Goal: Task Accomplishment & Management: Use online tool/utility

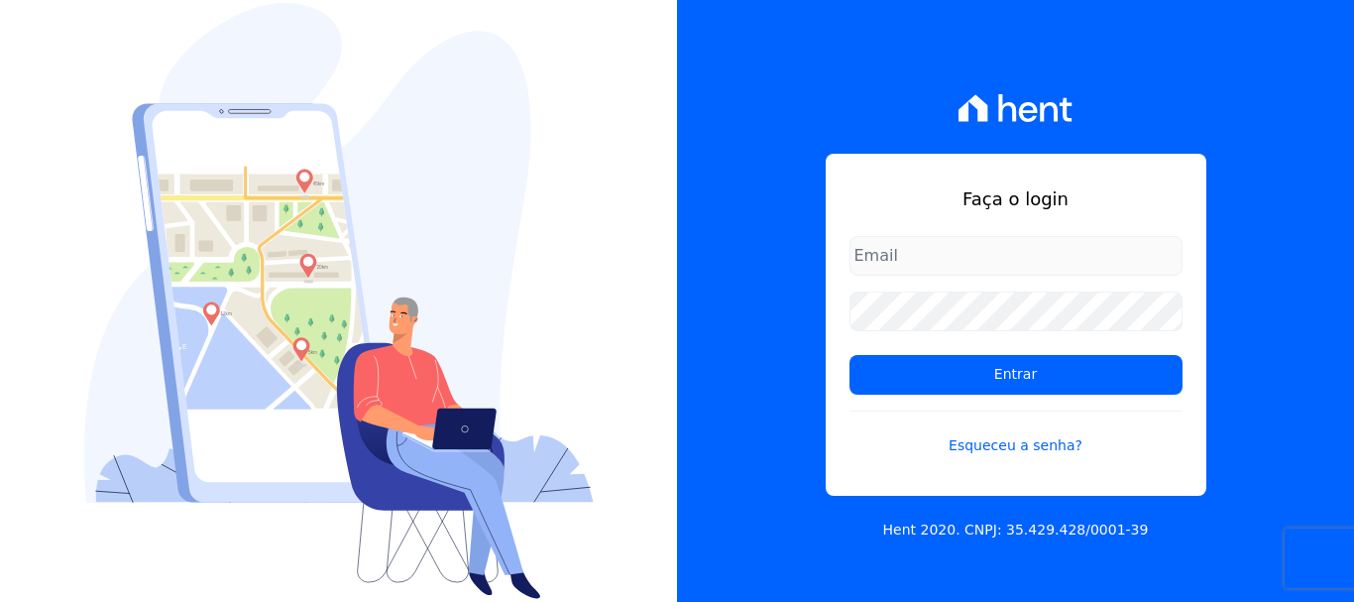
click at [1055, 245] on input "email" at bounding box center [1015, 256] width 333 height 40
type input "financ.junco@gmail.com"
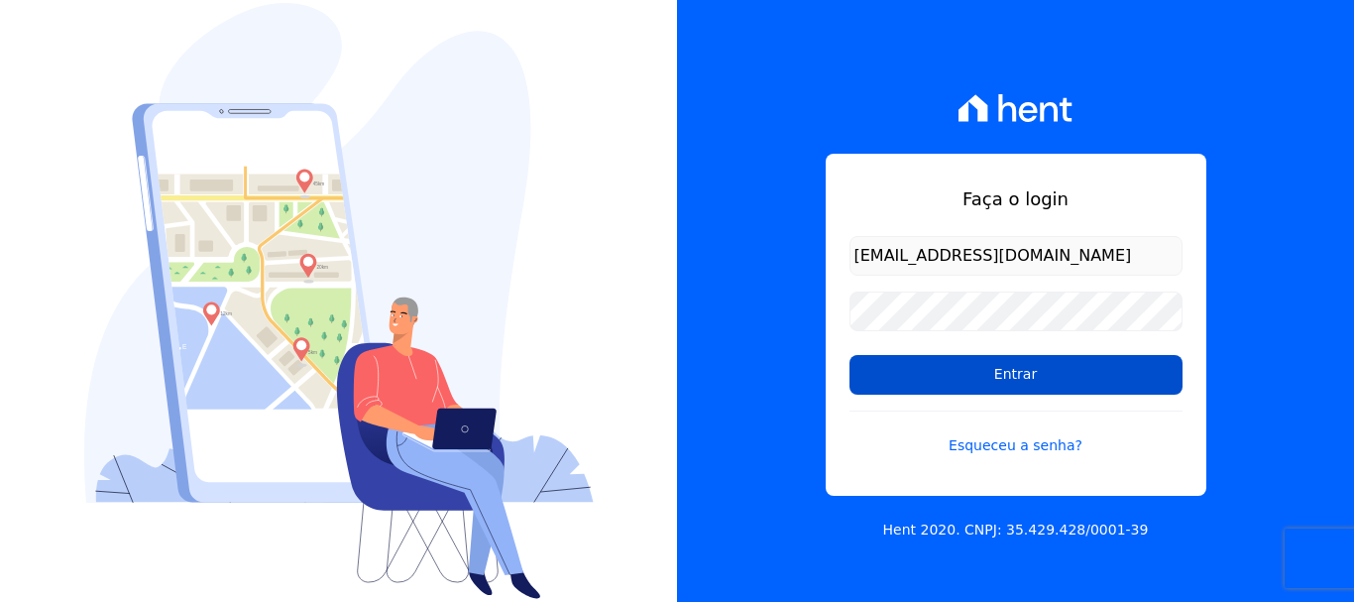
click at [1014, 369] on input "Entrar" at bounding box center [1015, 375] width 333 height 40
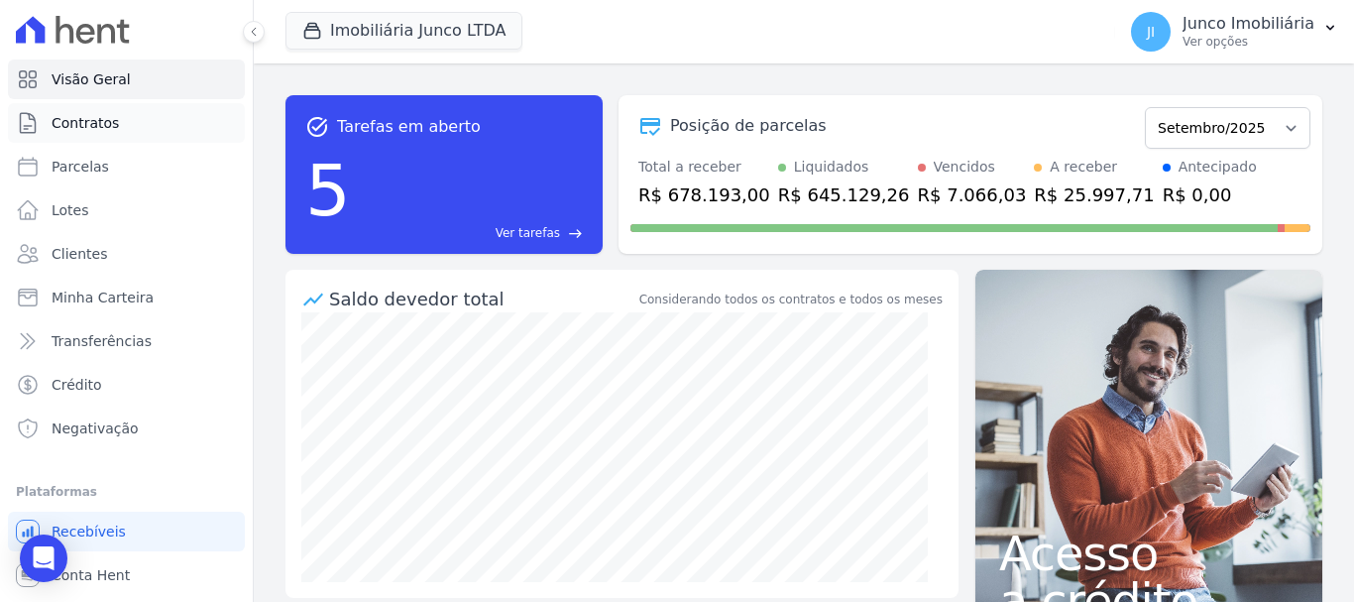
click at [68, 112] on link "Contratos" at bounding box center [126, 123] width 237 height 40
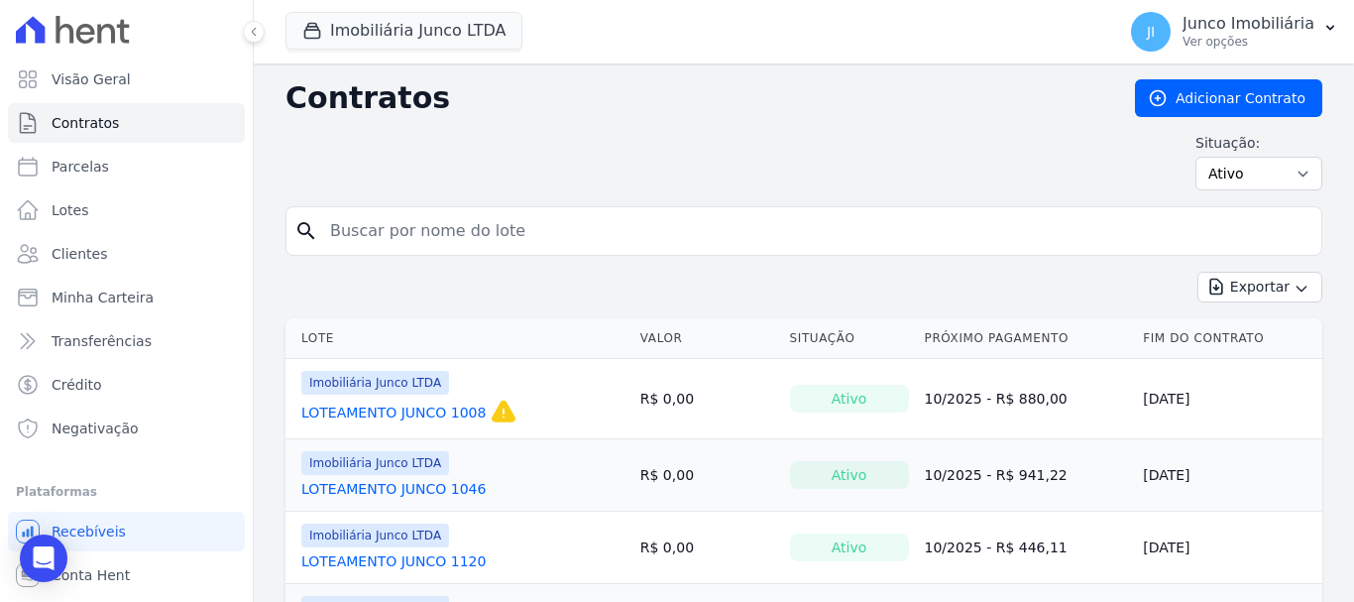
click at [434, 236] on input "search" at bounding box center [815, 231] width 995 height 40
type input "802"
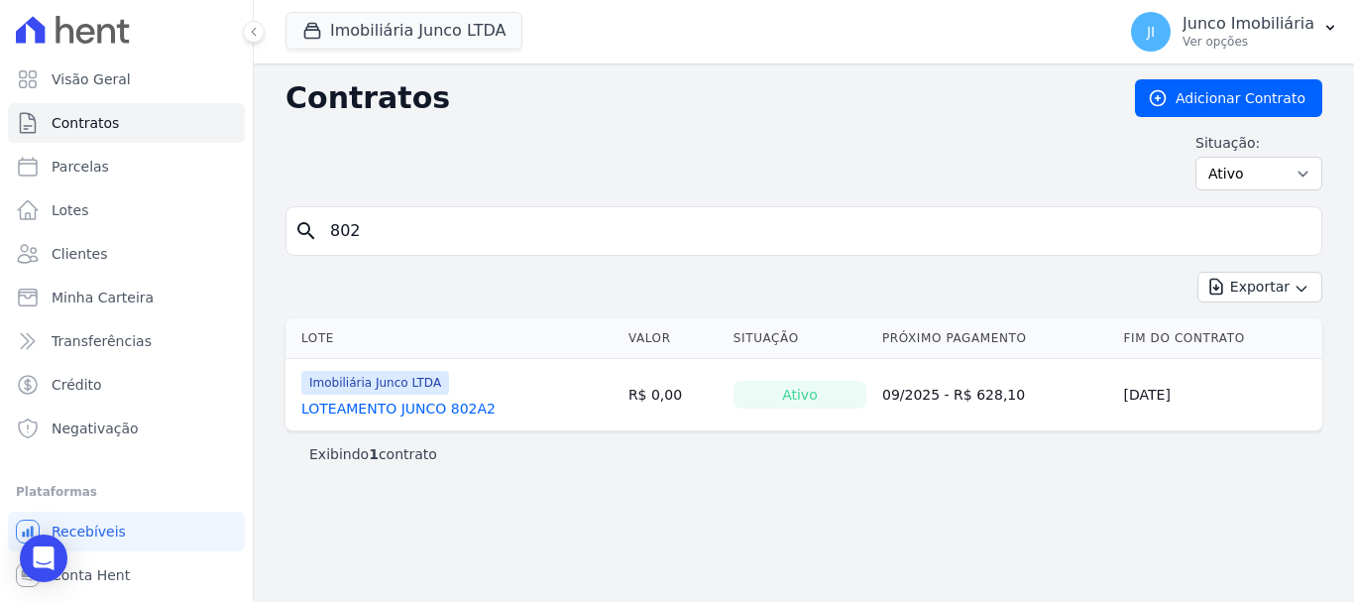
click at [451, 405] on link "LOTEAMENTO JUNCO 802A2" at bounding box center [398, 408] width 194 height 20
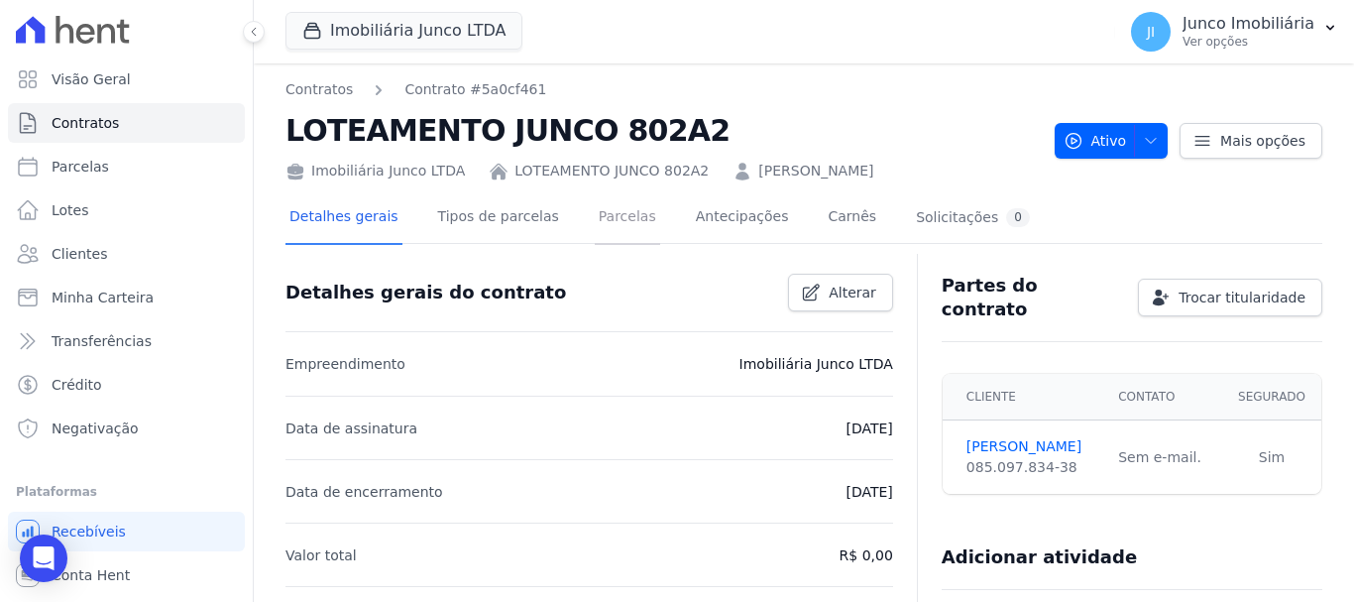
click at [616, 218] on link "Parcelas" at bounding box center [627, 218] width 65 height 53
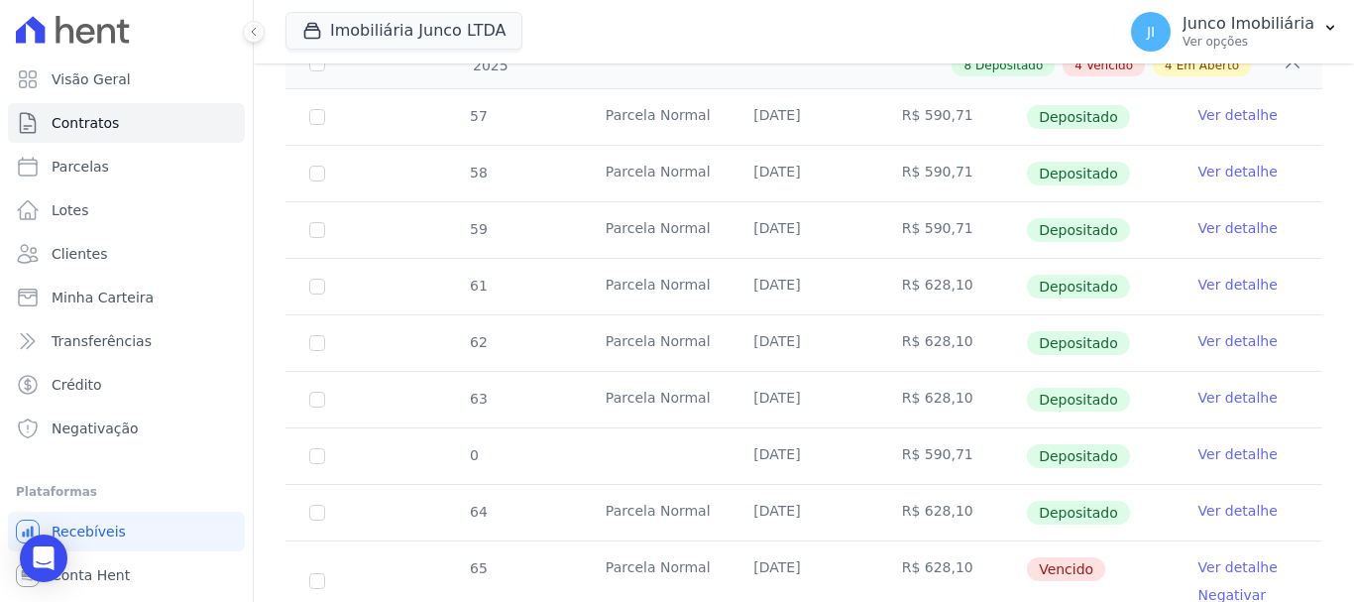
scroll to position [694, 0]
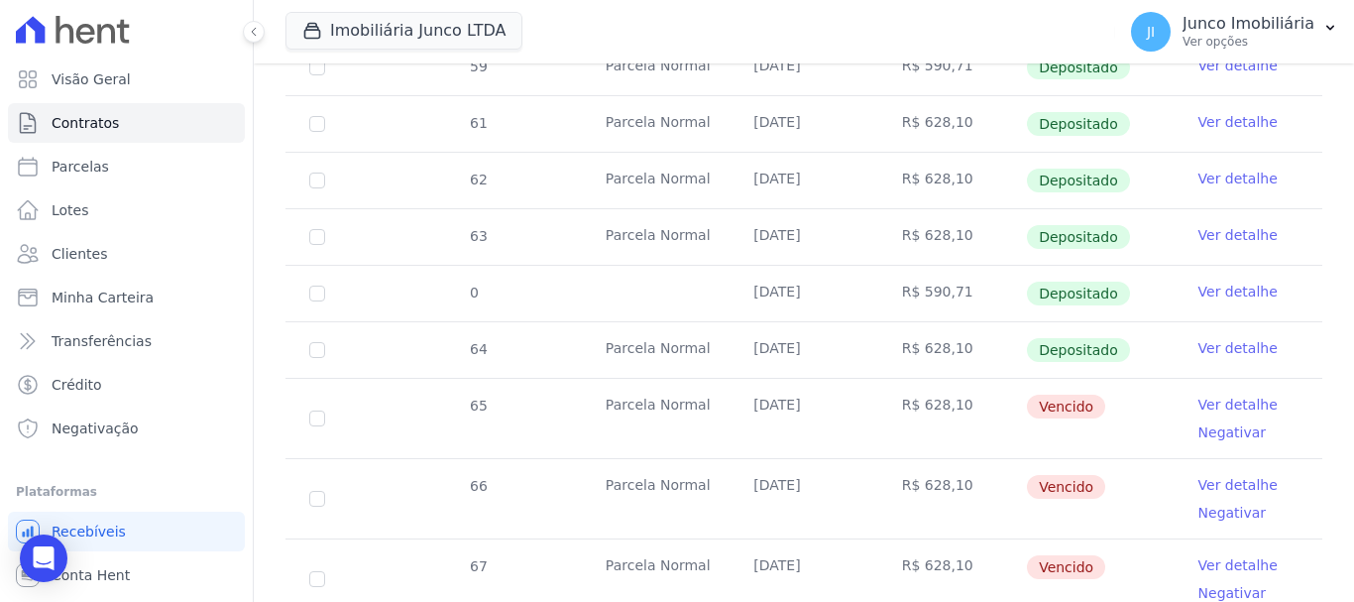
click at [1238, 394] on link "Ver detalhe" at bounding box center [1237, 404] width 79 height 20
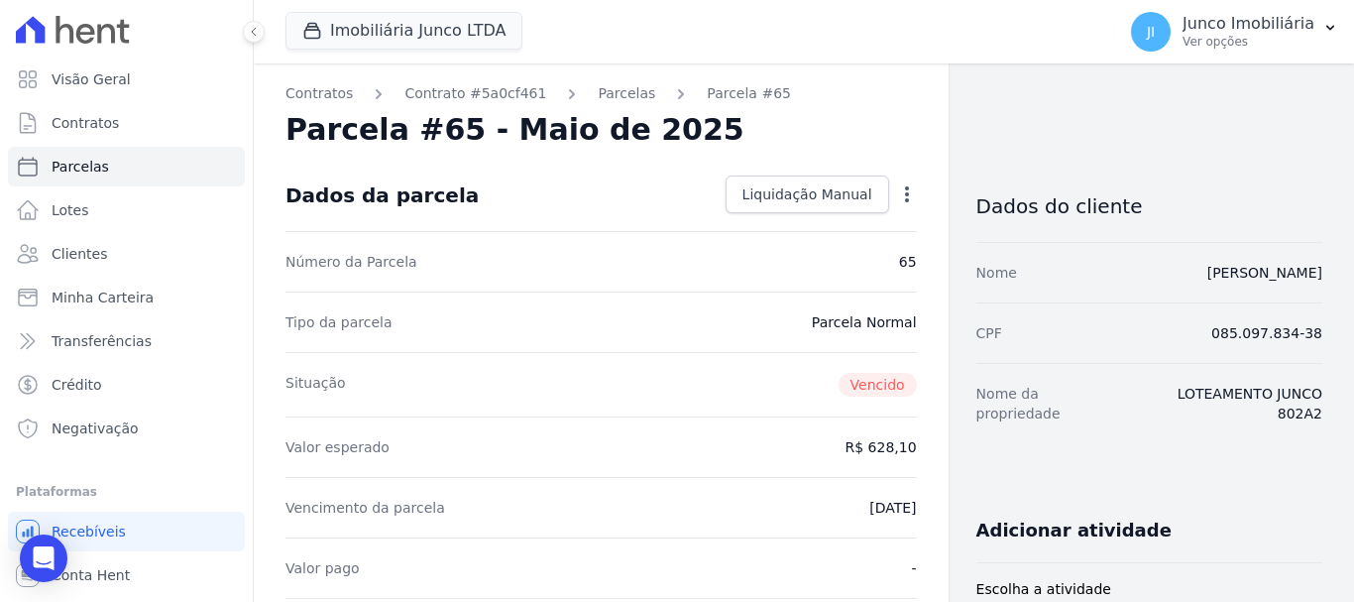
click at [899, 193] on icon "button" at bounding box center [907, 194] width 20 height 20
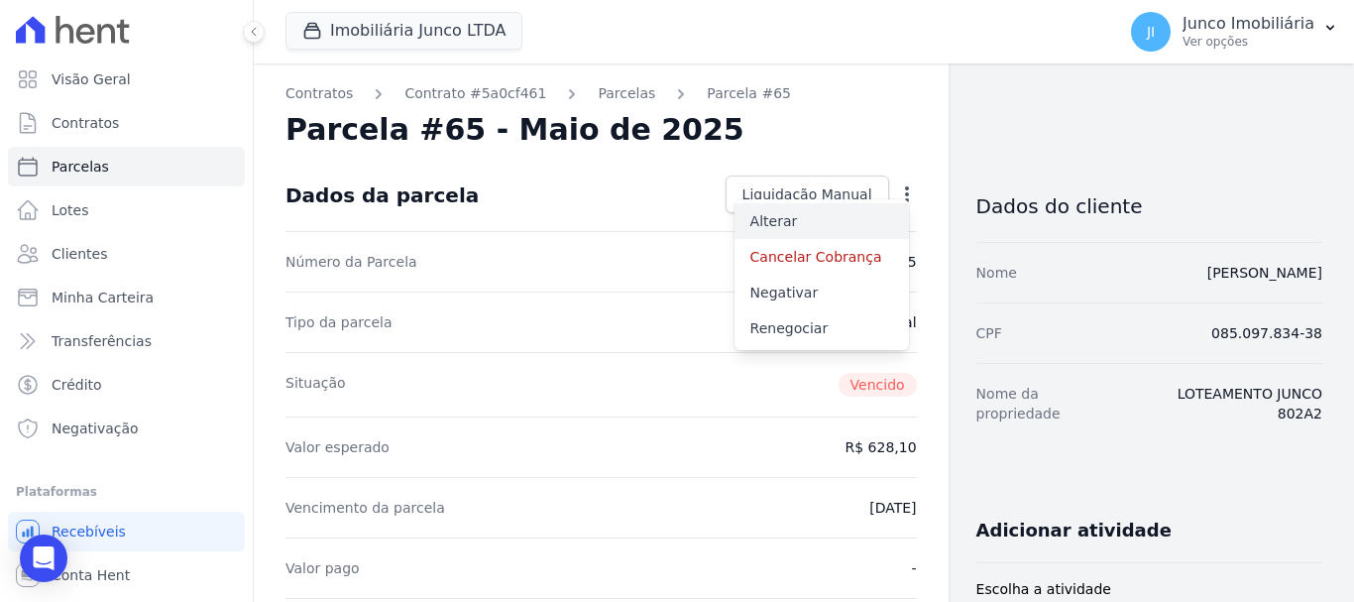
click at [768, 222] on link "Alterar" at bounding box center [821, 221] width 174 height 36
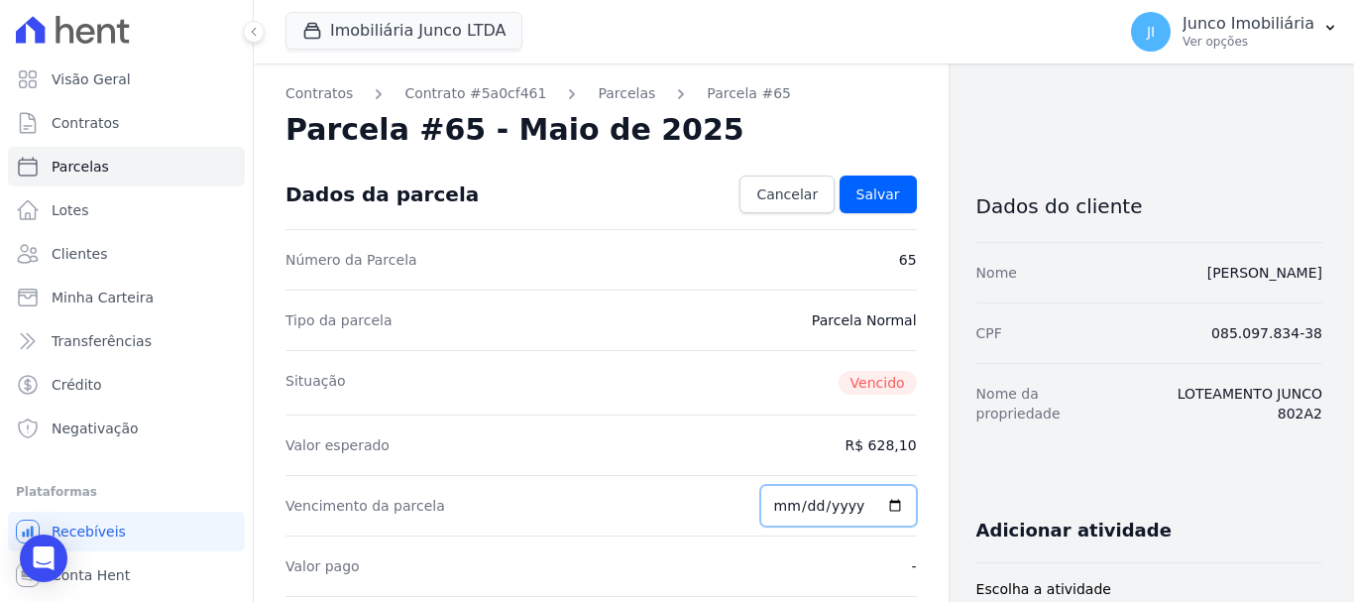
click at [883, 505] on input "2025-05-23" at bounding box center [838, 506] width 157 height 42
type input "2025-09-29"
click at [876, 192] on span "Salvar" at bounding box center [878, 194] width 44 height 20
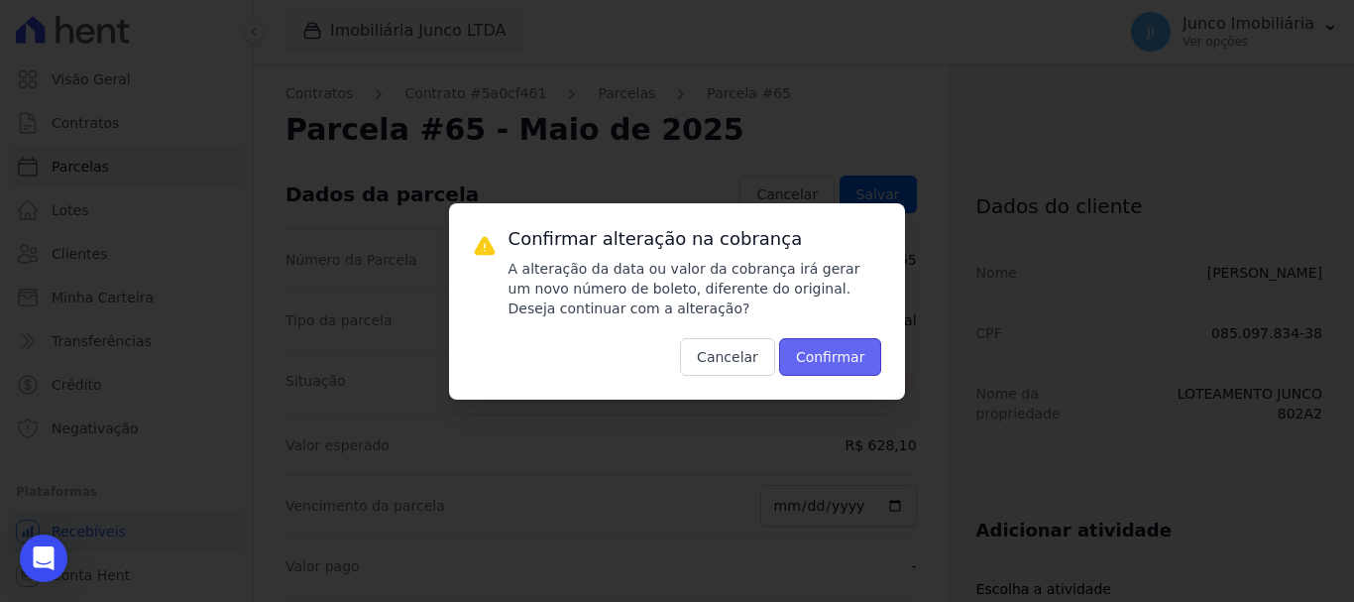
click at [845, 362] on button "Confirmar" at bounding box center [830, 357] width 103 height 38
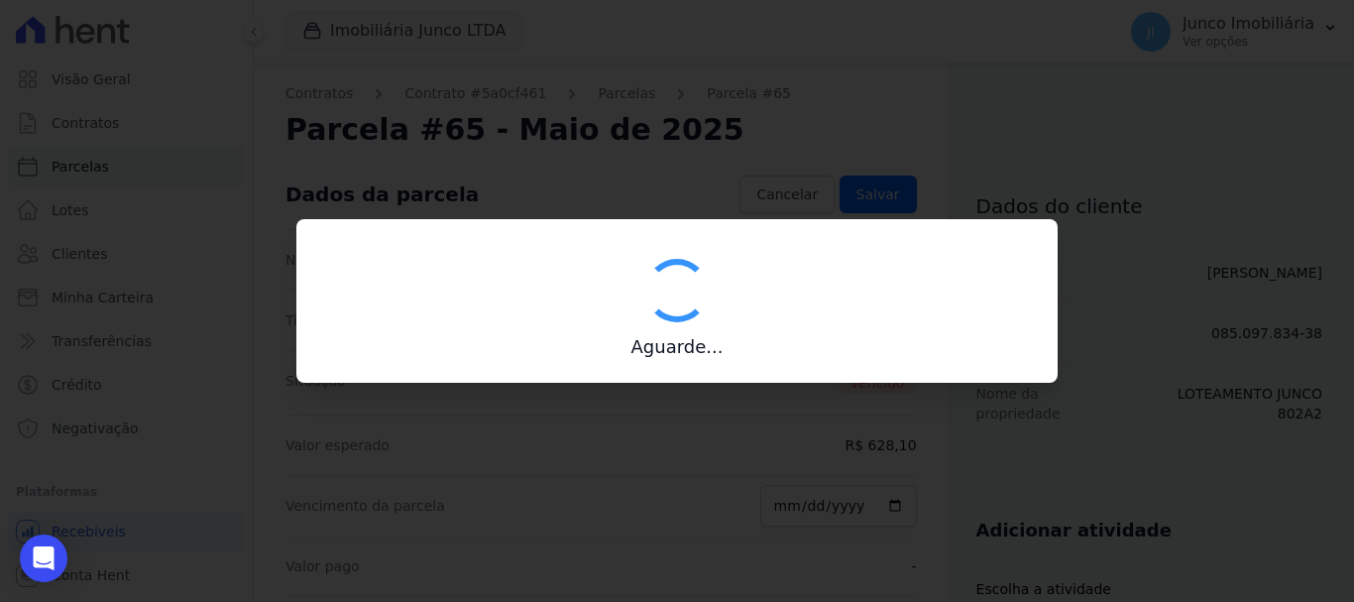
type input "00190000090335103300000510609175910900000062810"
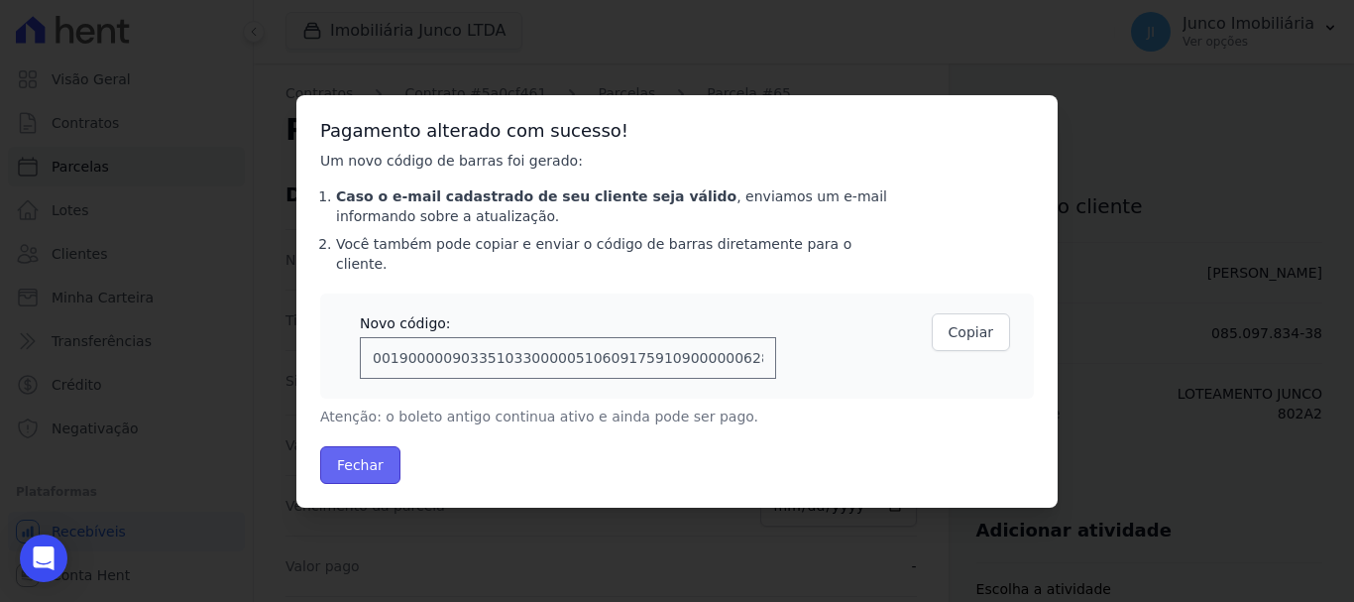
click at [356, 457] on button "Fechar" at bounding box center [360, 465] width 80 height 38
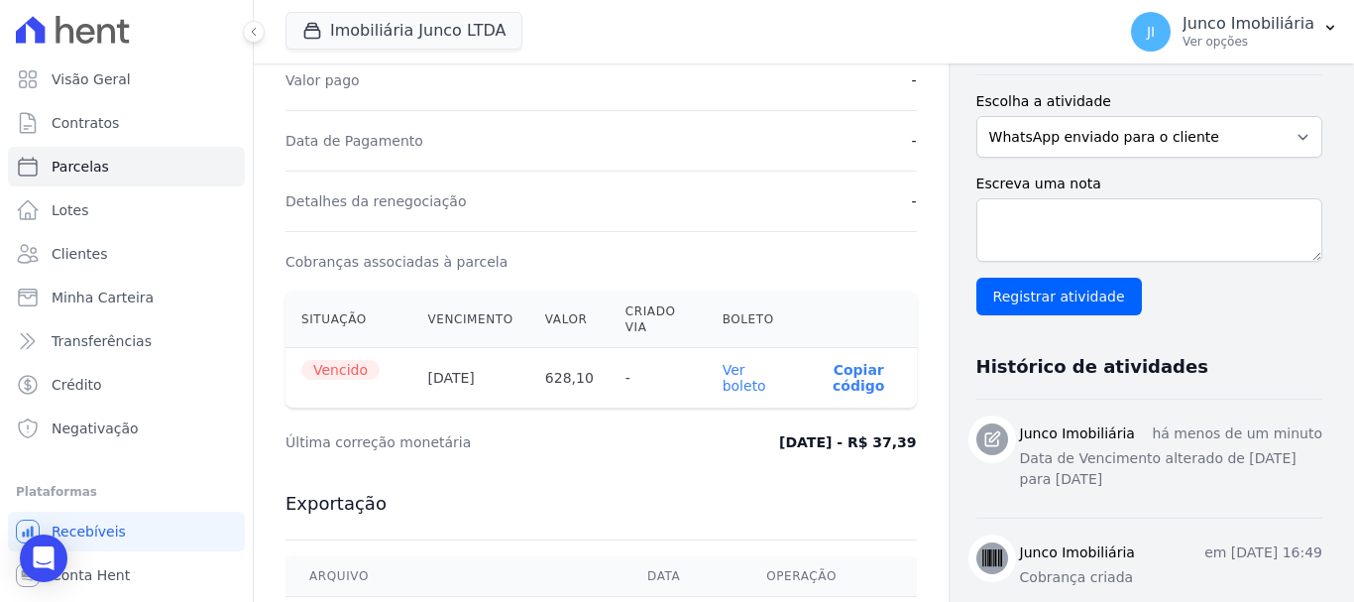
scroll to position [496, 0]
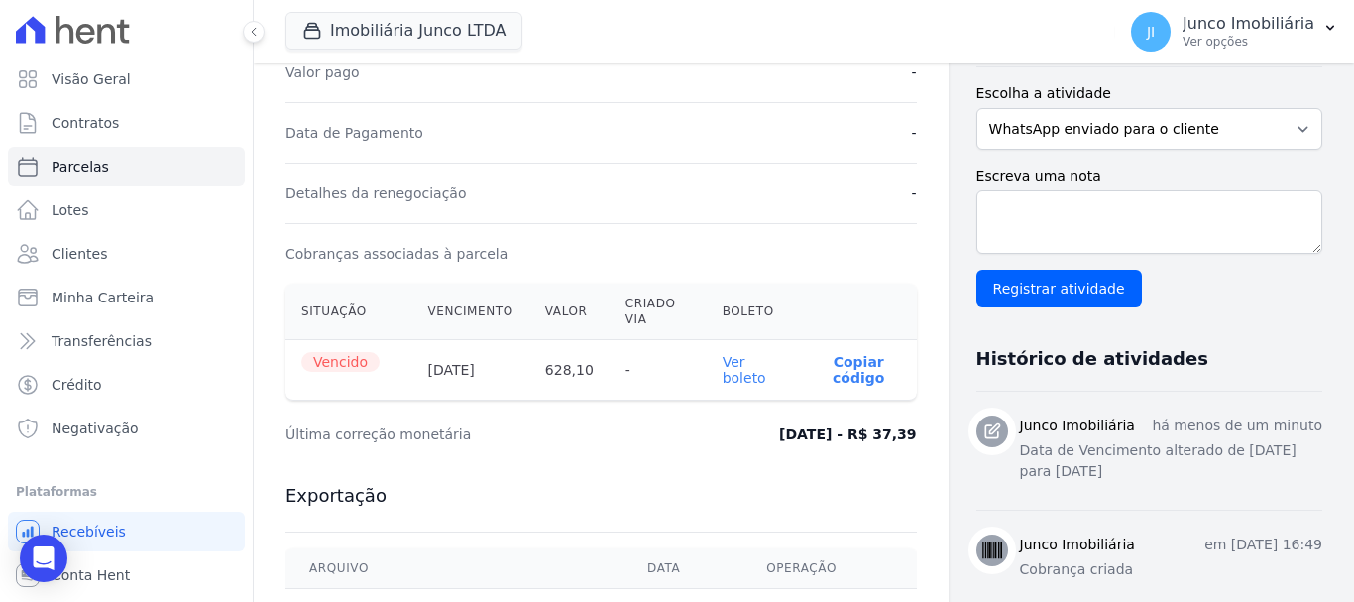
click at [736, 381] on link "Ver boleto" at bounding box center [744, 370] width 44 height 32
click at [68, 125] on span "Contratos" at bounding box center [85, 123] width 67 height 20
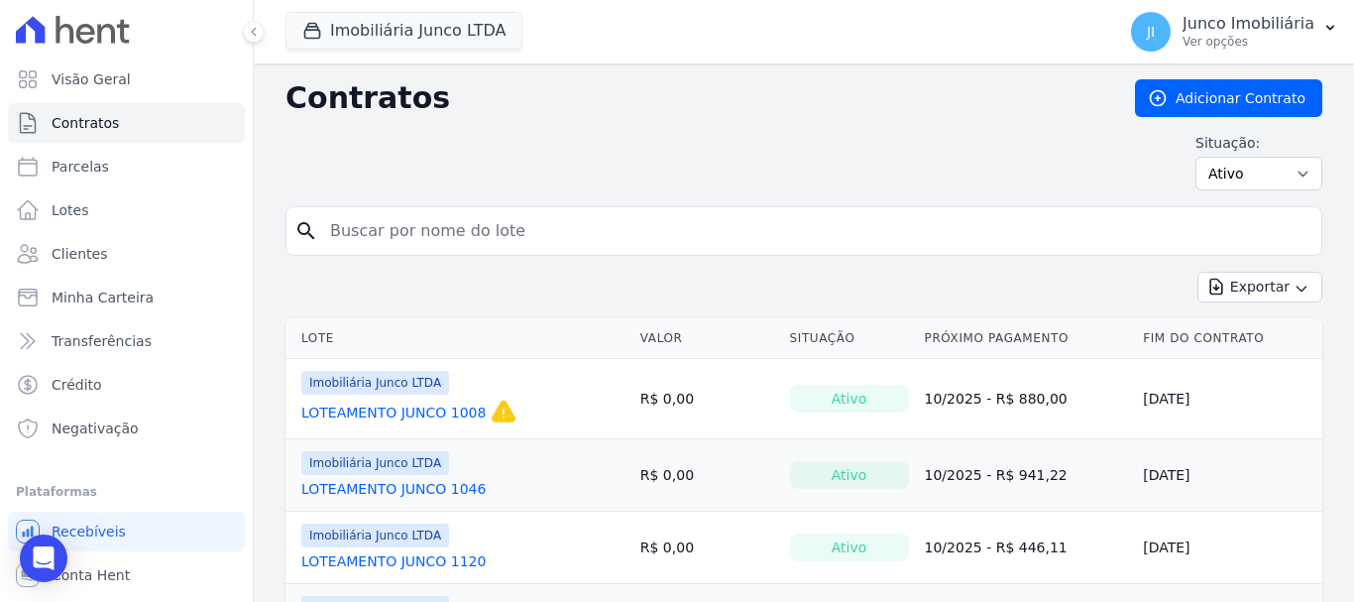
click at [569, 222] on input "search" at bounding box center [815, 231] width 995 height 40
type input "1209"
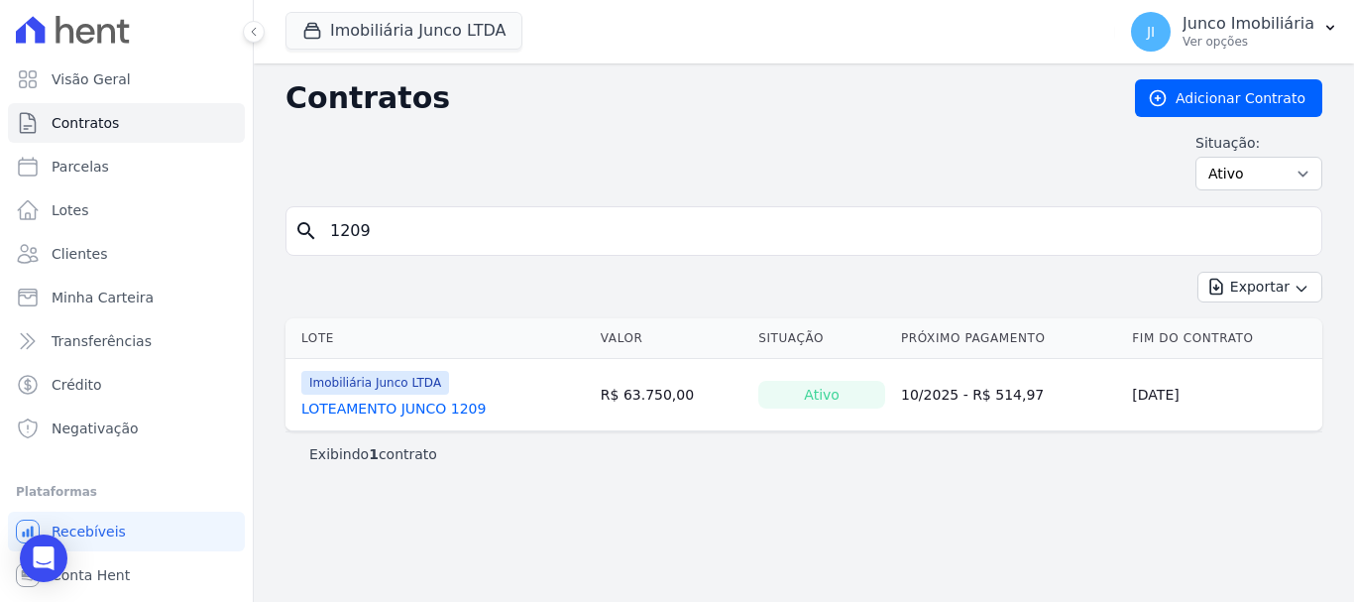
click at [432, 404] on link "LOTEAMENTO JUNCO 1209" at bounding box center [393, 408] width 184 height 20
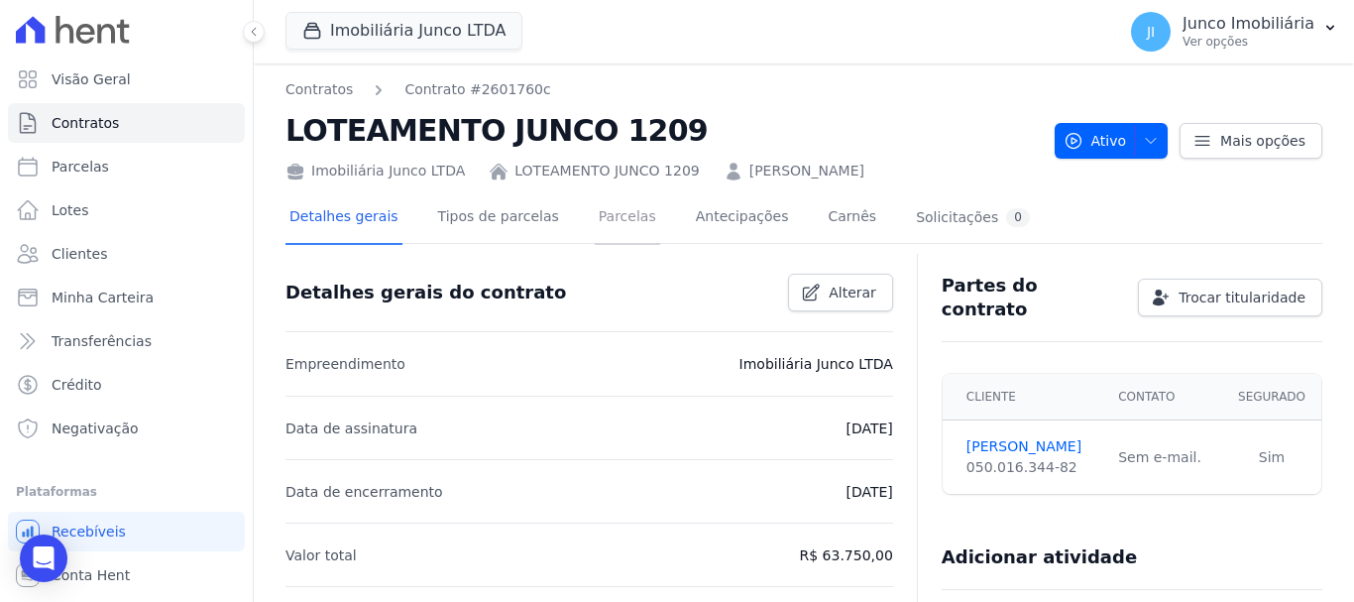
click at [609, 216] on link "Parcelas" at bounding box center [627, 218] width 65 height 53
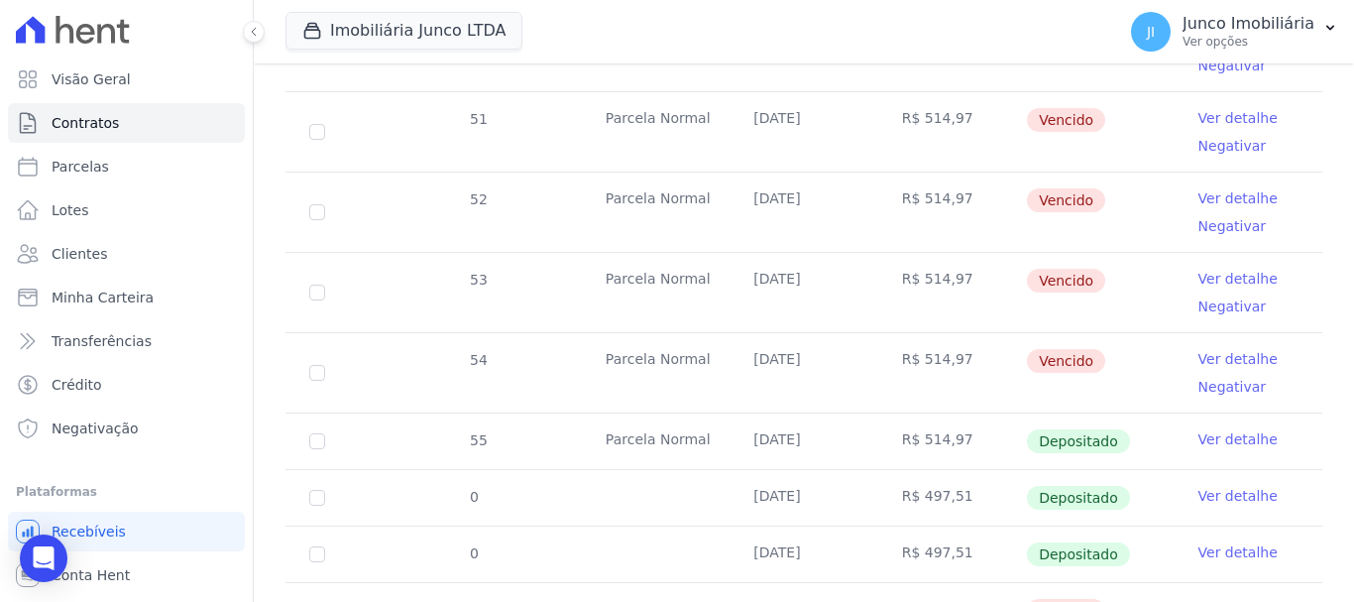
scroll to position [991, 0]
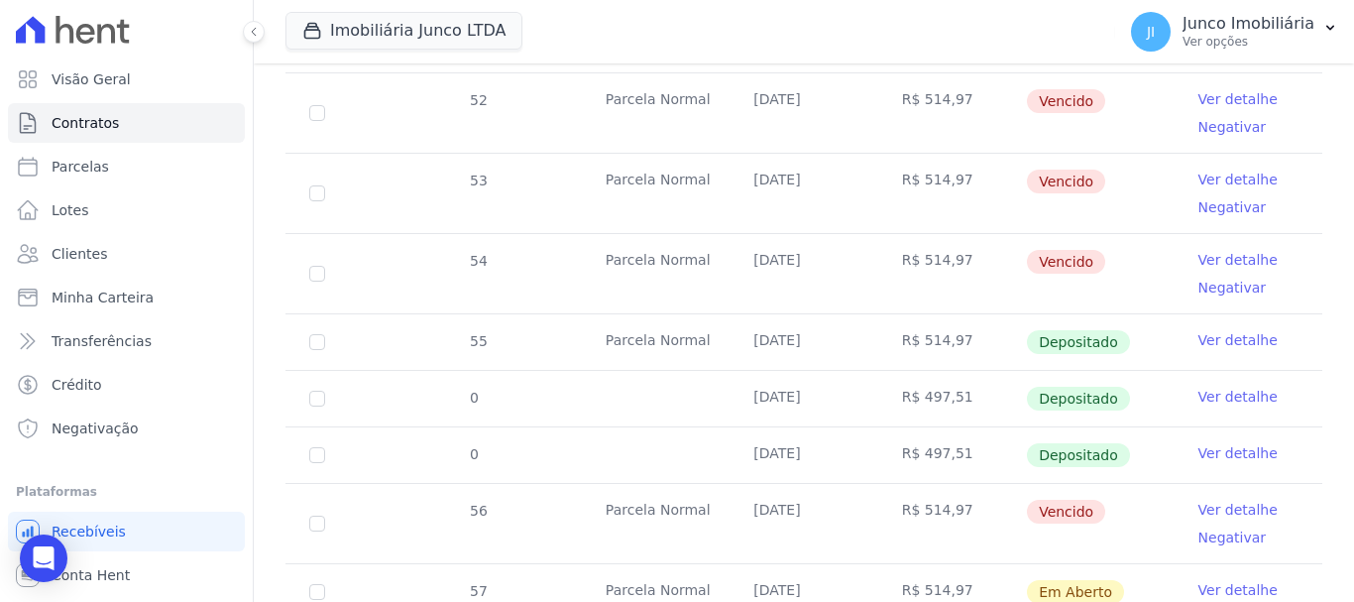
click at [1207, 499] on link "Ver detalhe" at bounding box center [1237, 509] width 79 height 20
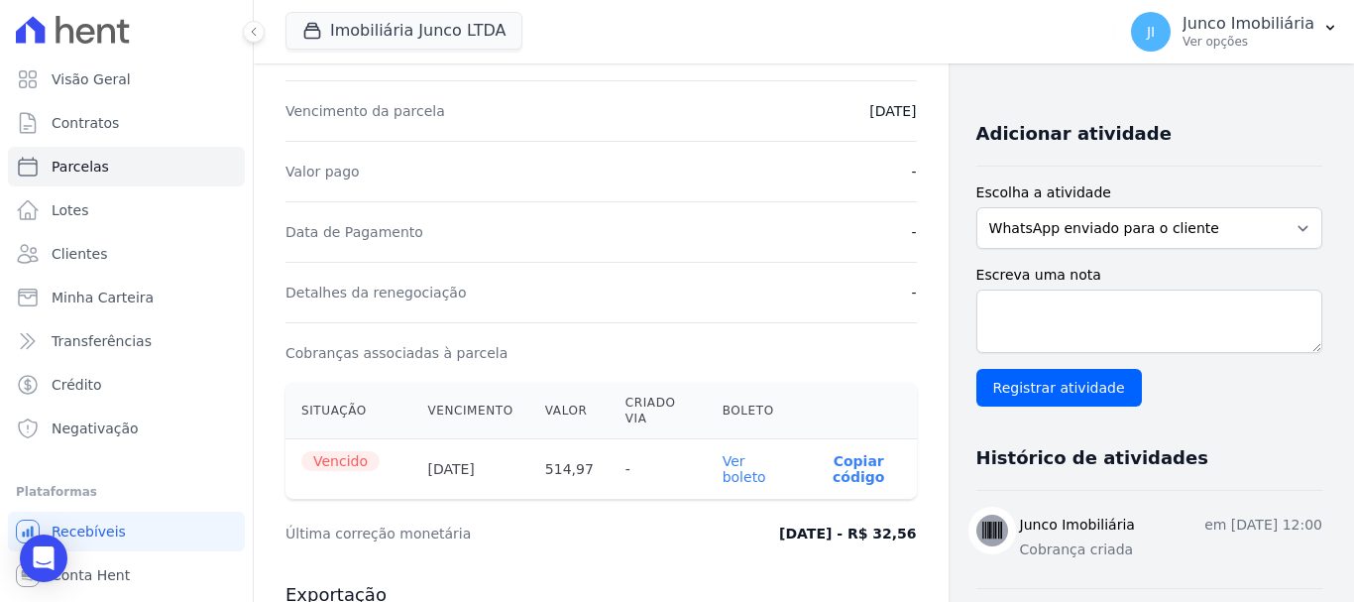
scroll to position [496, 0]
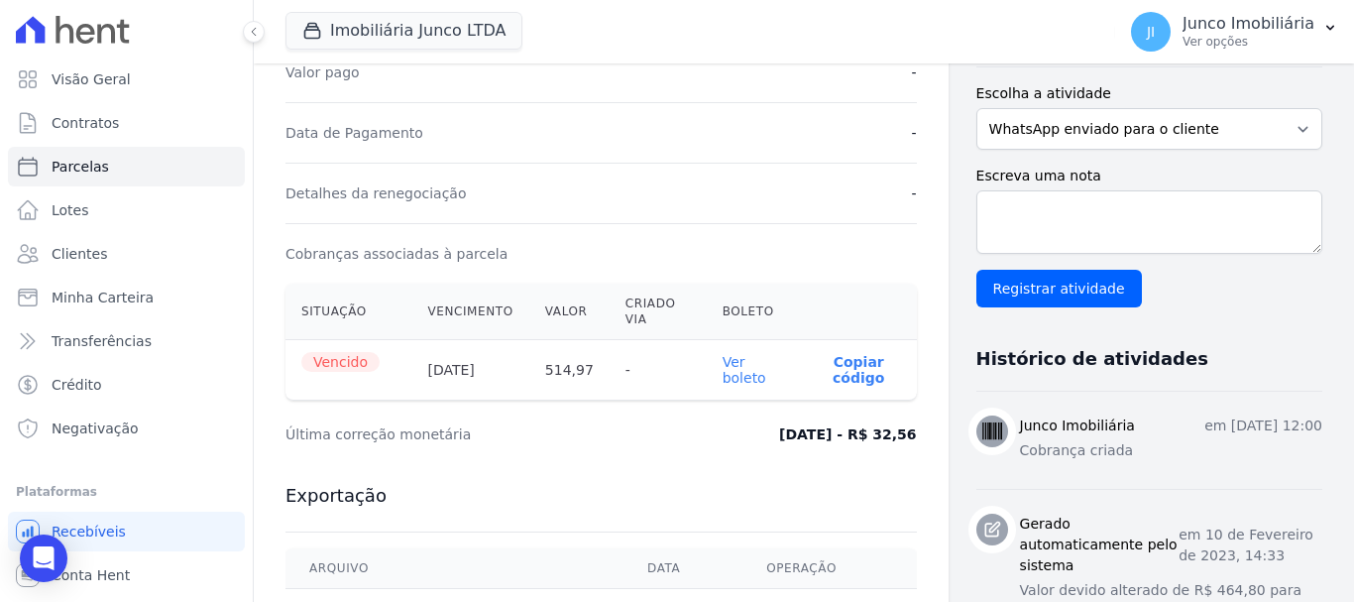
click at [733, 372] on link "Ver boleto" at bounding box center [744, 370] width 44 height 32
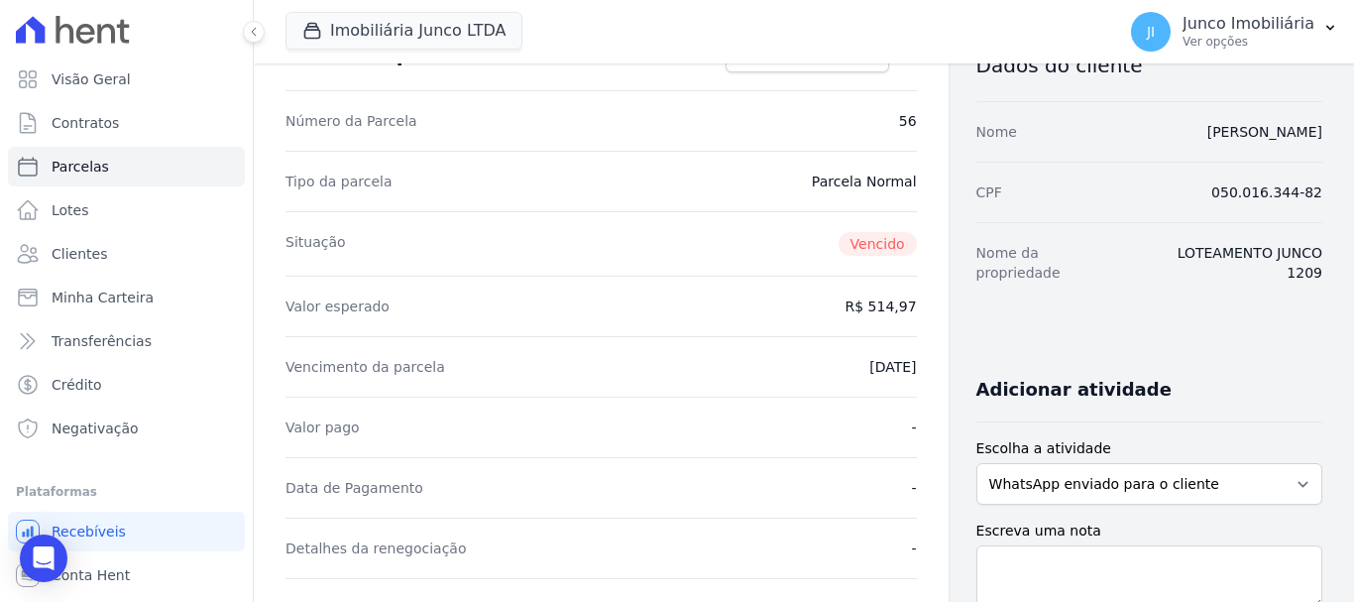
scroll to position [99, 0]
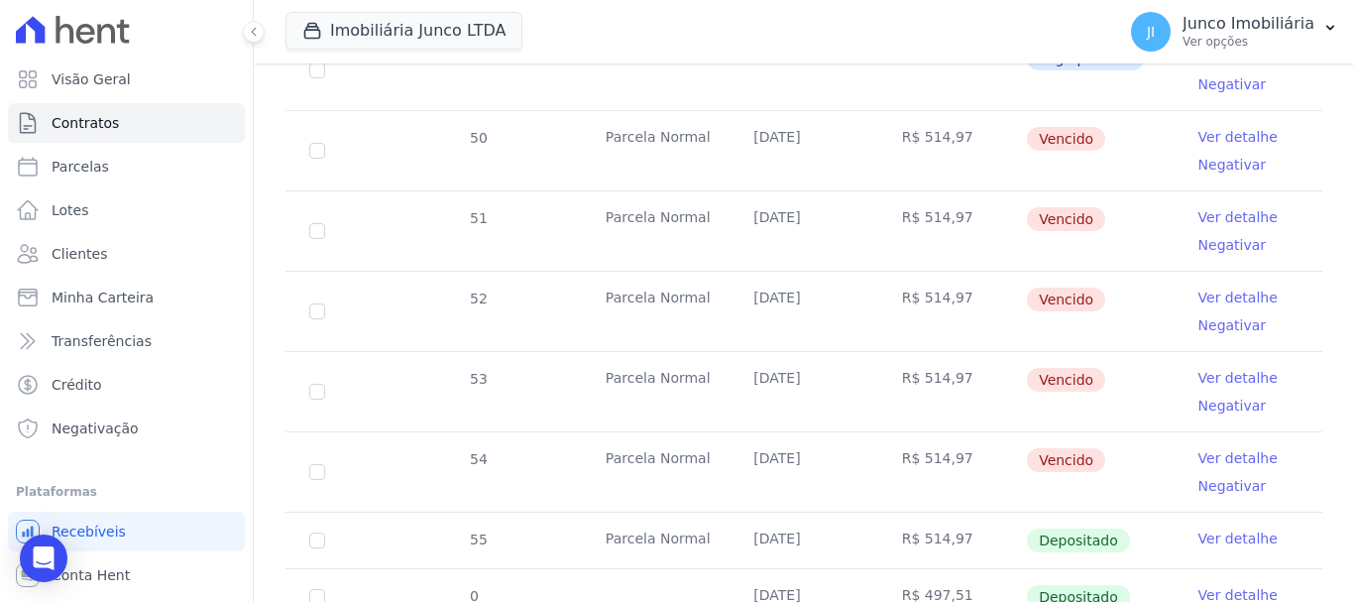
scroll to position [595, 0]
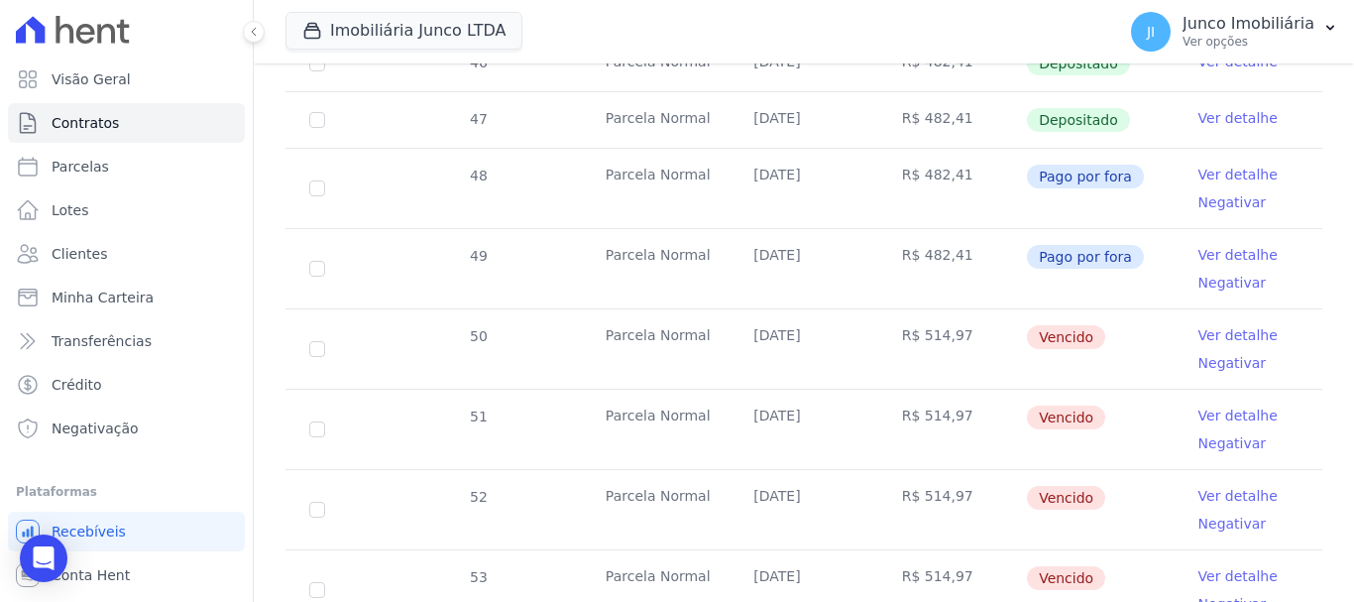
click at [1199, 309] on td "Ver detalhe Negativar" at bounding box center [1248, 348] width 148 height 79
click at [1216, 325] on link "Ver detalhe" at bounding box center [1237, 335] width 79 height 20
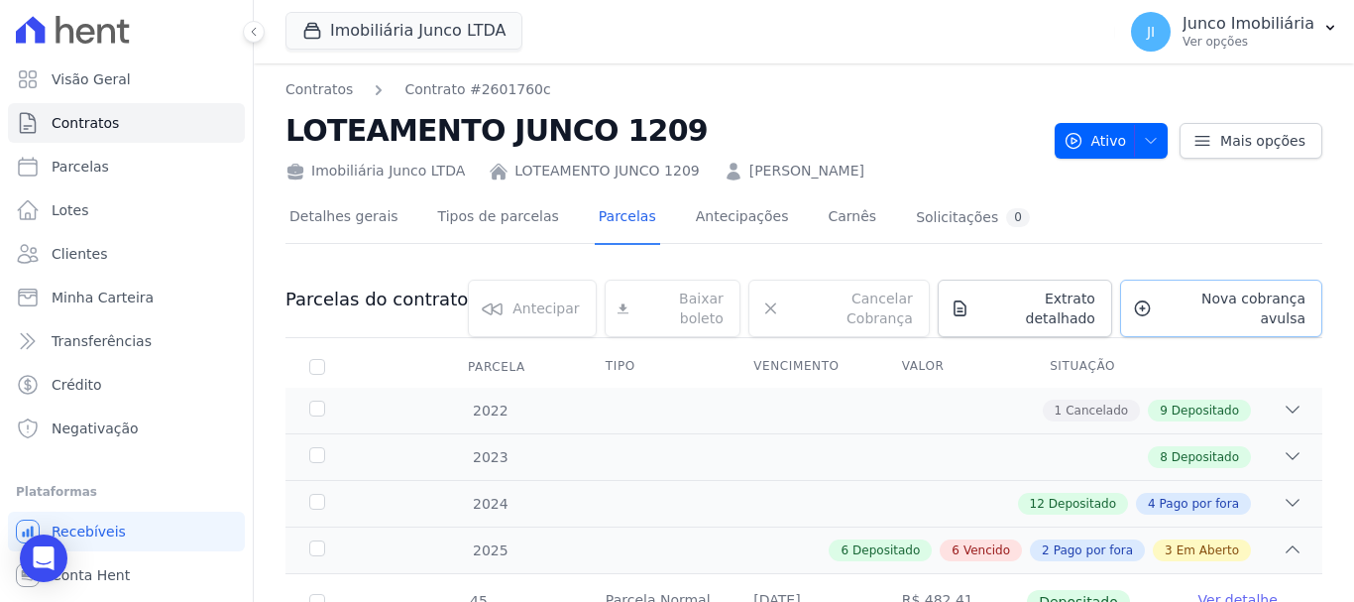
click at [1244, 302] on span "Nova cobrança avulsa" at bounding box center [1233, 308] width 146 height 40
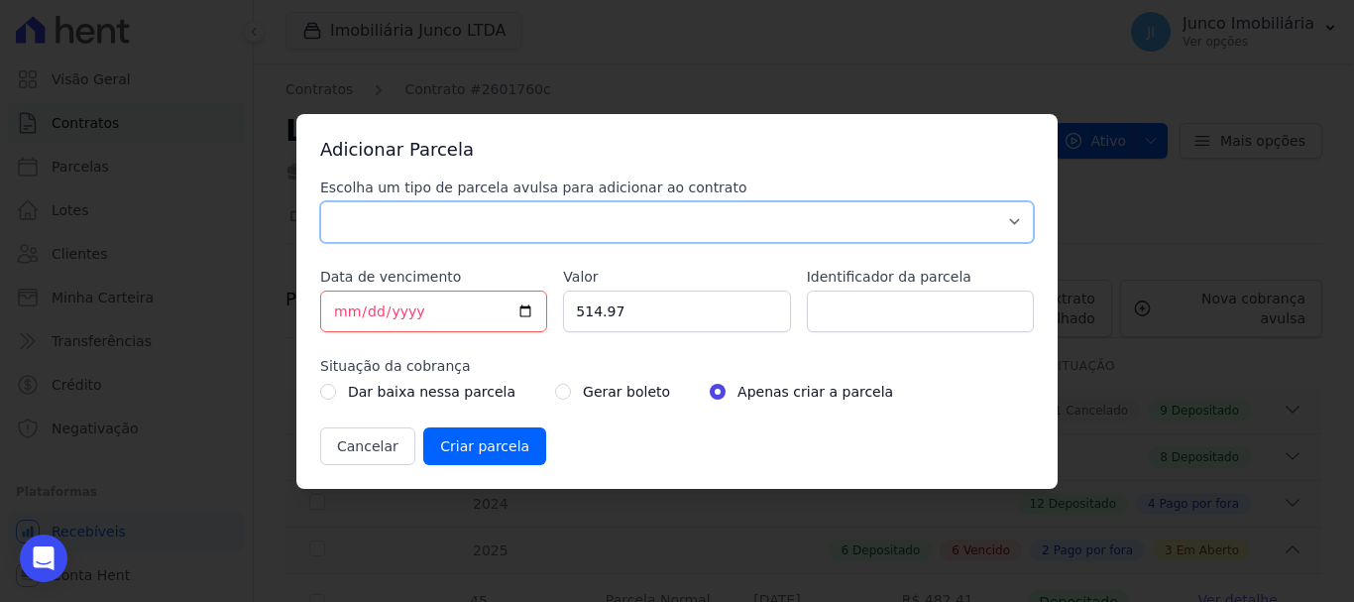
click at [466, 218] on select "Parcela Normal Sinal Caução Intercalada Chaves Pré Chaves Pós Chaves Taxas Quit…" at bounding box center [677, 222] width 714 height 42
select select "standard"
click at [320, 201] on select "Parcela Normal Sinal Caução Intercalada Chaves Pré Chaves Pós Chaves Taxas Quit…" at bounding box center [677, 222] width 714 height 42
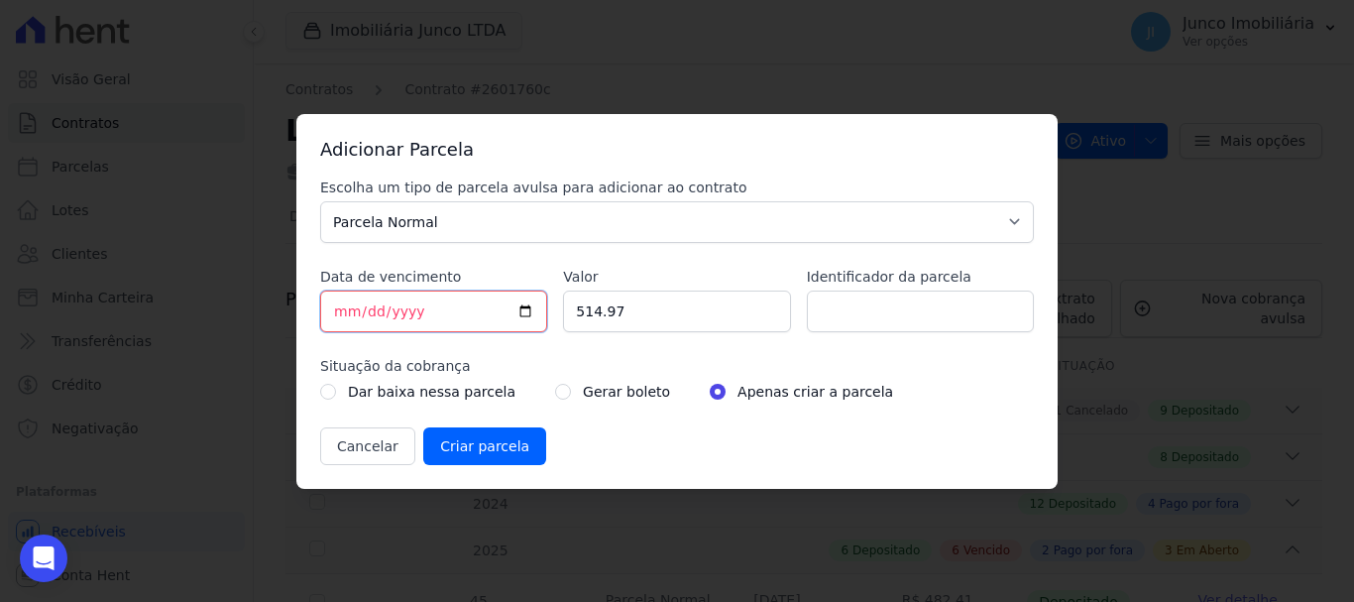
click at [530, 307] on input "[DATE]" at bounding box center [433, 311] width 227 height 42
type input "[DATE]"
drag, startPoint x: 644, startPoint y: 306, endPoint x: 465, endPoint y: 318, distance: 179.8
click at [468, 318] on div "Escolha um tipo de parcela avulsa para adicionar ao contrato Parcela Normal Sin…" at bounding box center [677, 320] width 714 height 287
type input "530.00"
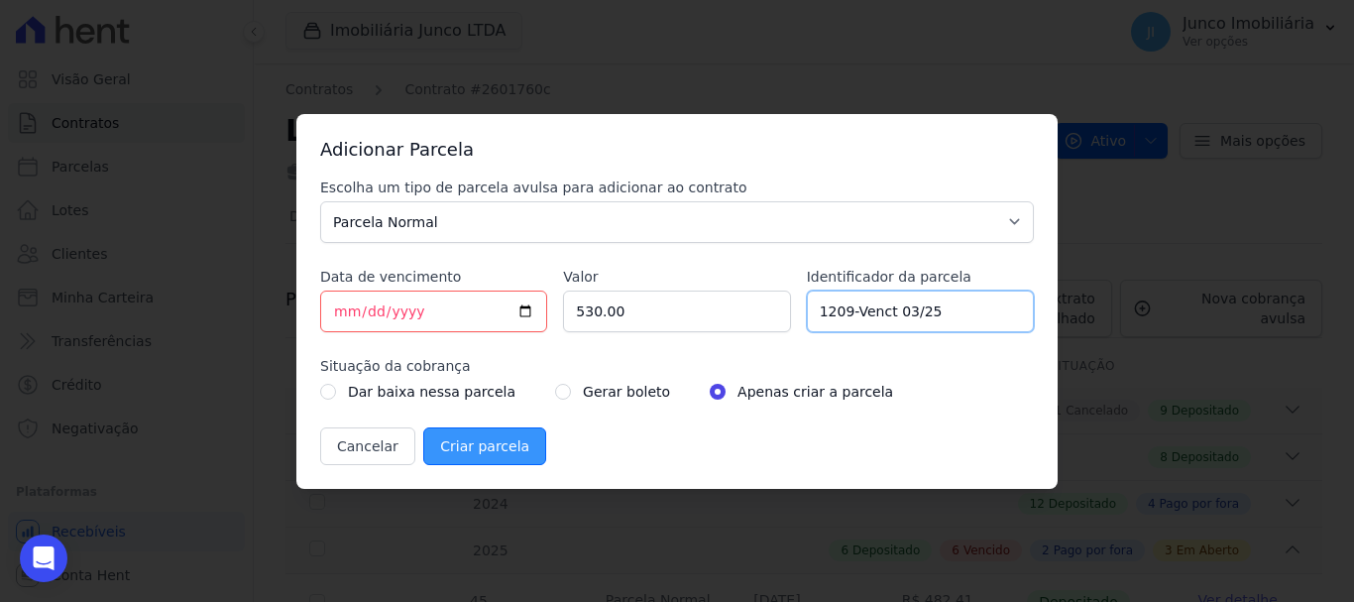
type input "1209-Venct 03/25"
click at [471, 447] on input "Criar parcela" at bounding box center [484, 446] width 123 height 38
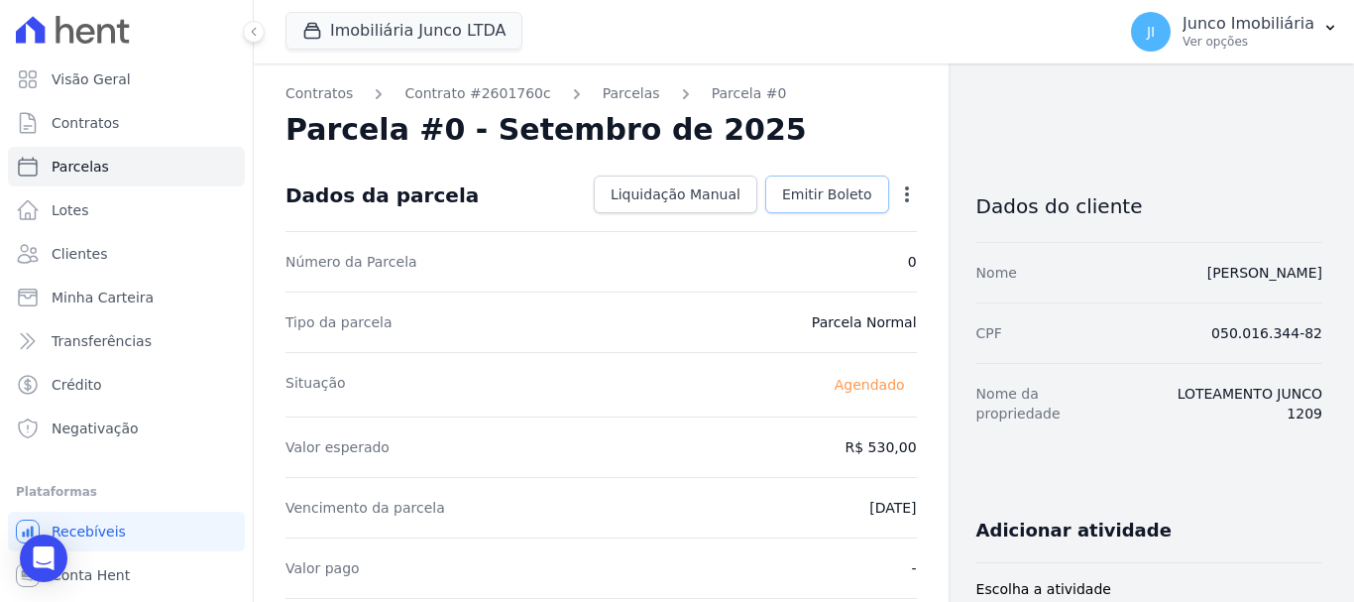
click at [836, 195] on span "Emitir Boleto" at bounding box center [827, 194] width 90 height 20
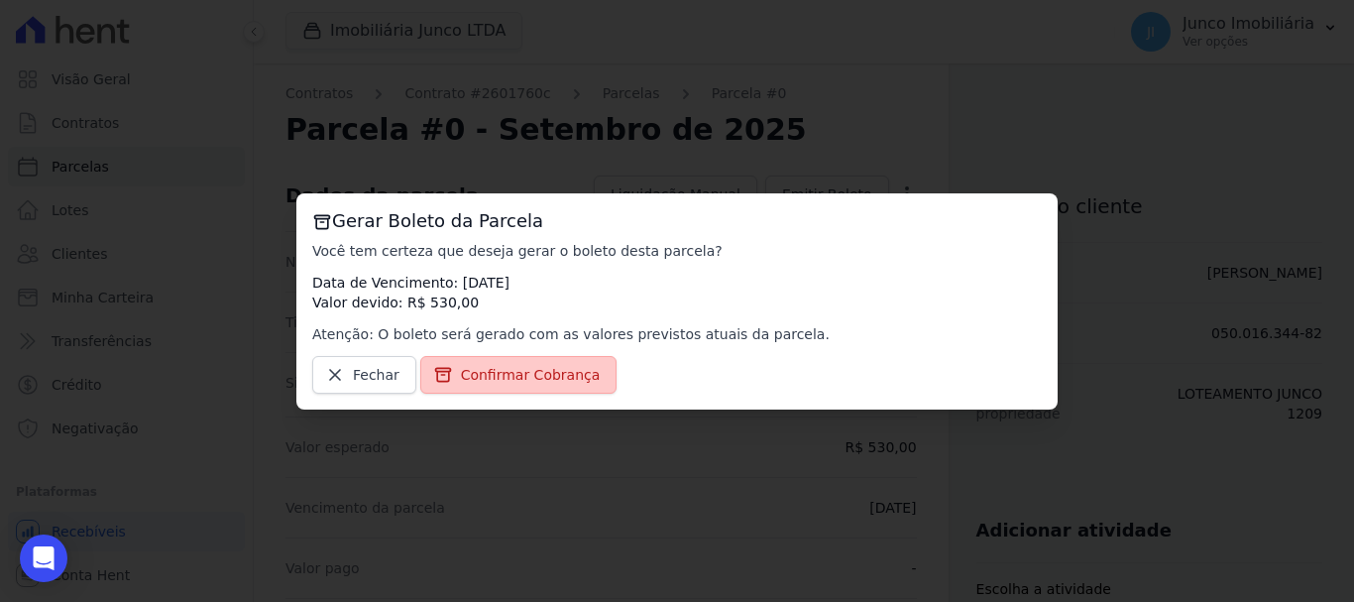
click at [513, 370] on span "Confirmar Cobrança" at bounding box center [531, 375] width 140 height 20
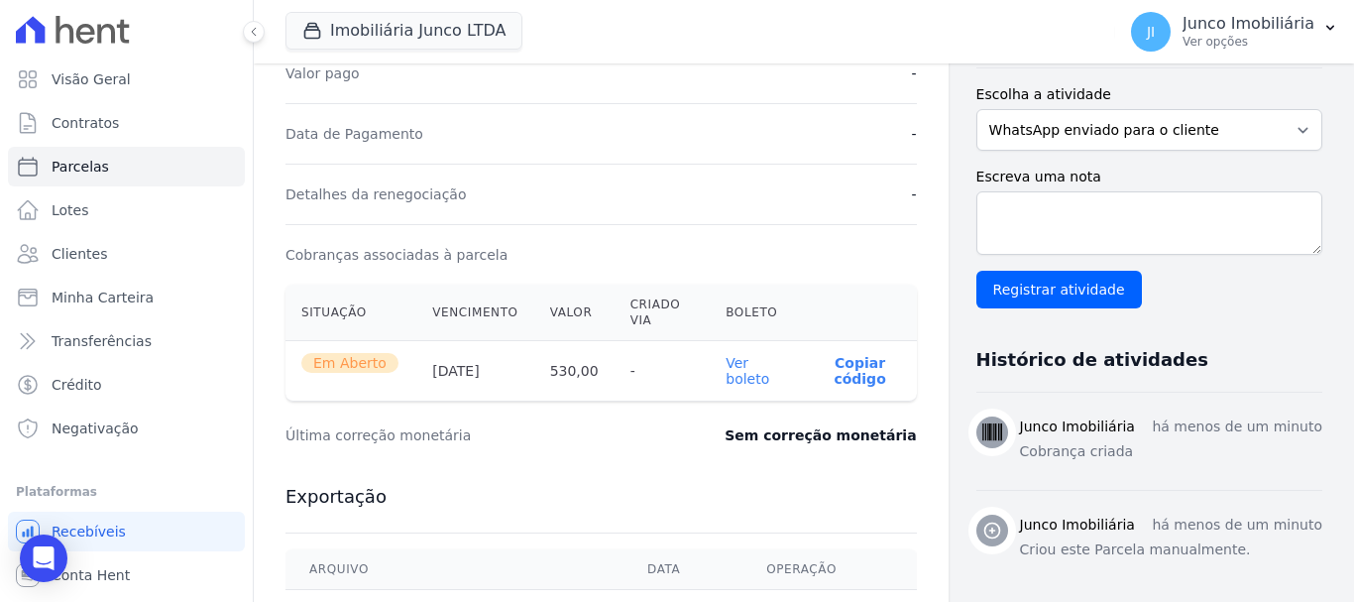
scroll to position [496, 0]
click at [731, 369] on link "Ver boleto" at bounding box center [747, 370] width 44 height 32
click at [103, 120] on span "Contratos" at bounding box center [85, 123] width 67 height 20
